Goal: Check status: Check status

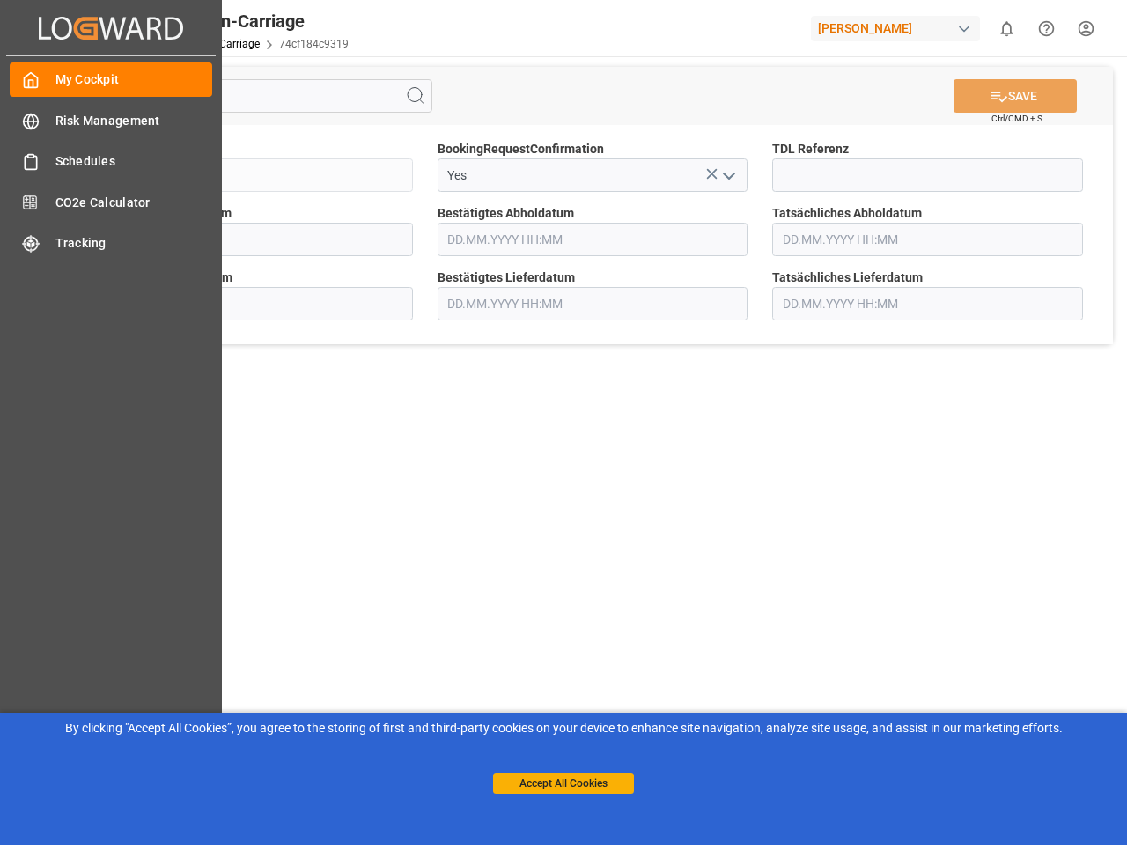
click at [563, 422] on main "SAVE Ctrl/CMD + S Sendung QKA25-010665 BookingRequestConfirmation Yes TDL Refer…" at bounding box center [592, 445] width 1061 height 779
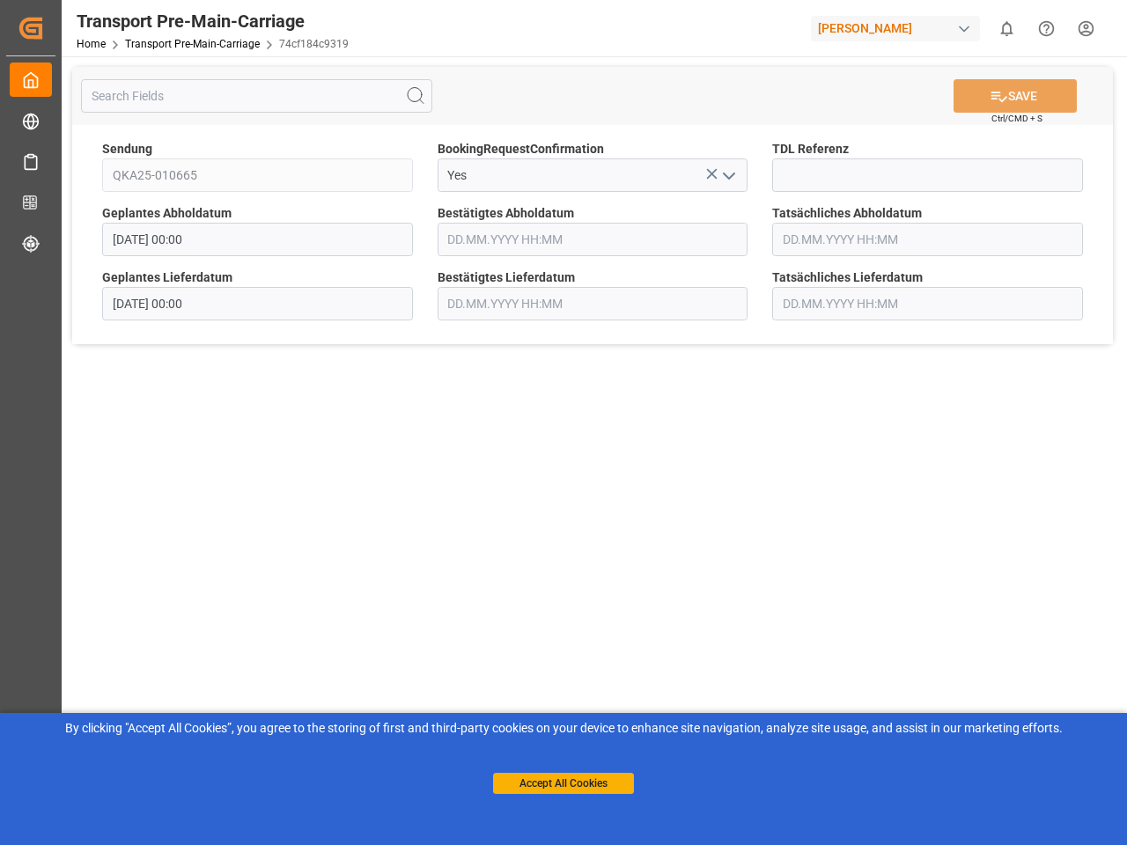
click at [44, 27] on icon "Created by potrace 1.15, written by [PERSON_NAME] [DATE]-[DATE]" at bounding box center [31, 28] width 26 height 28
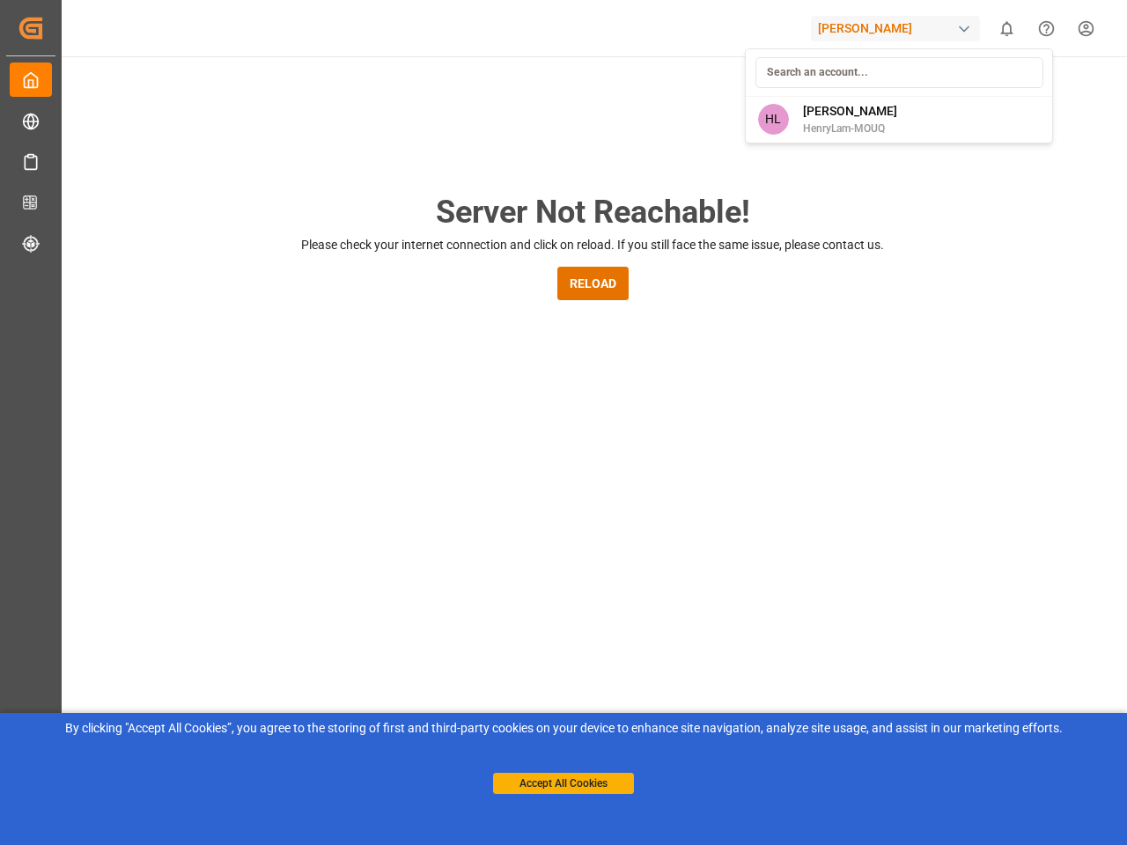
click at [1006, 28] on html "Created by potrace 1.15, written by [PERSON_NAME] [DATE]-[DATE] Created by potr…" at bounding box center [563, 422] width 1127 height 845
click at [1046, 28] on icon "Help Center" at bounding box center [1046, 28] width 18 height 18
click at [415, 96] on div "Server Not Reachable! Please check your internet connection and click on reload…" at bounding box center [592, 673] width 1069 height 1235
click at [1015, 96] on div "Server Not Reachable! Please check your internet connection and click on reload…" at bounding box center [592, 673] width 1069 height 1235
click at [711, 173] on div "Server Not Reachable! Please check your internet connection and click on reload…" at bounding box center [592, 673] width 1069 height 1235
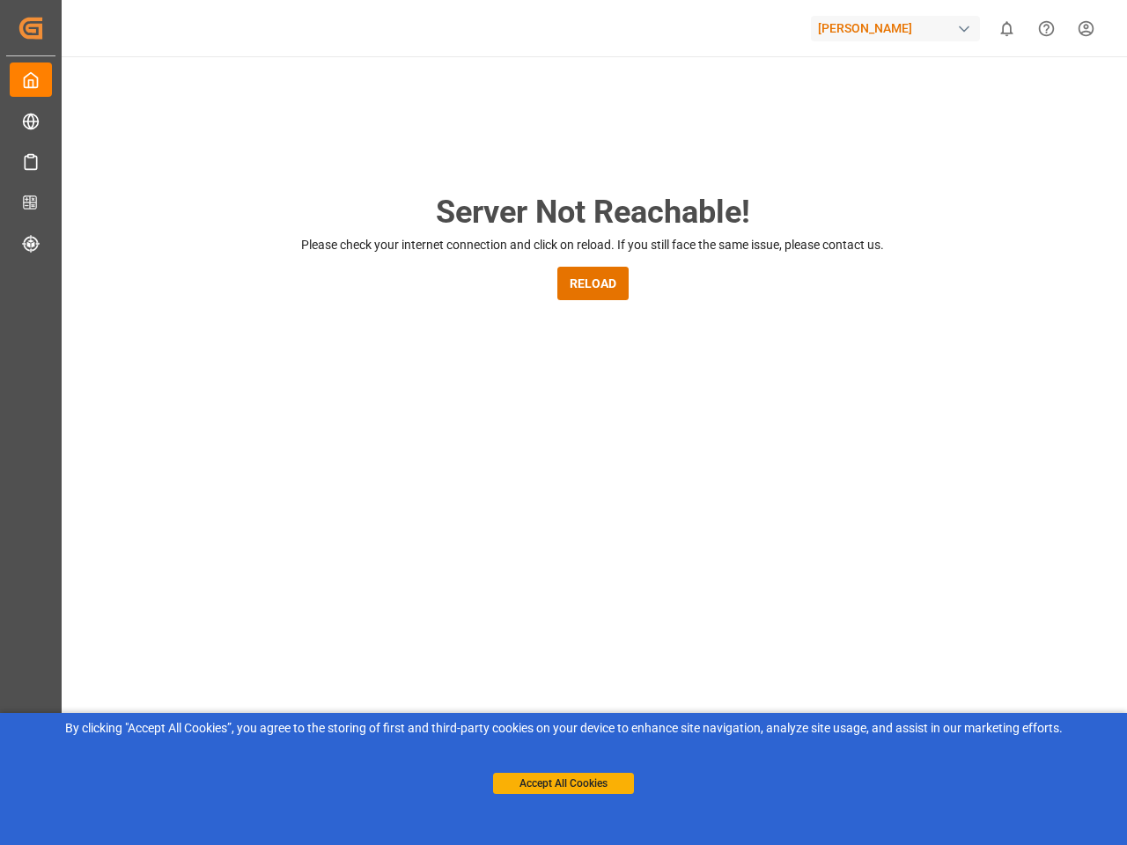
click at [728, 175] on div "Server Not Reachable! Please check your internet connection and click on reload…" at bounding box center [592, 673] width 1069 height 1235
click at [563, 783] on button "Accept All Cookies" at bounding box center [563, 783] width 141 height 21
